Goal: Transaction & Acquisition: Purchase product/service

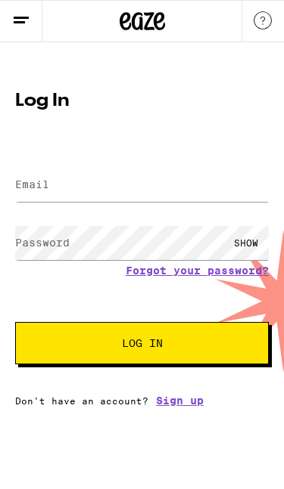
type input "[EMAIL_ADDRESS][DOMAIN_NAME]"
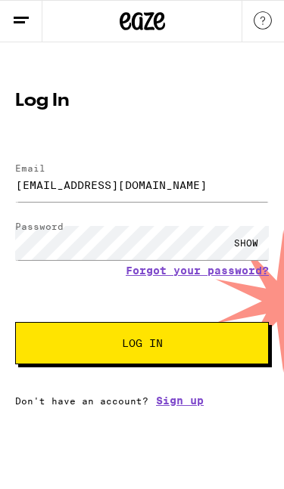
click at [231, 340] on button "Log In" at bounding box center [141, 343] width 253 height 42
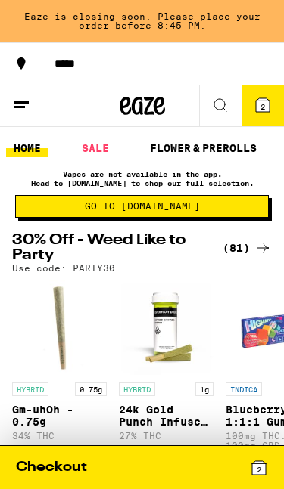
click at [234, 210] on span "Go to [DOMAIN_NAME]" at bounding box center [141, 206] width 237 height 9
